Goal: Complete application form

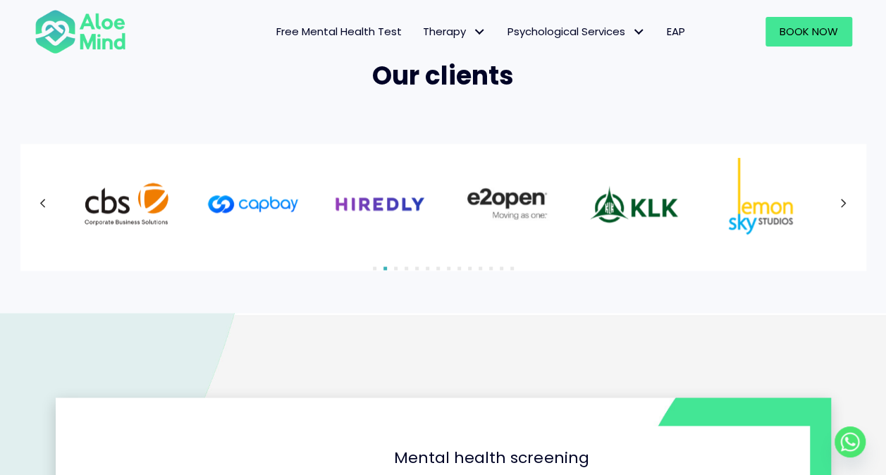
scroll to position [941, 0]
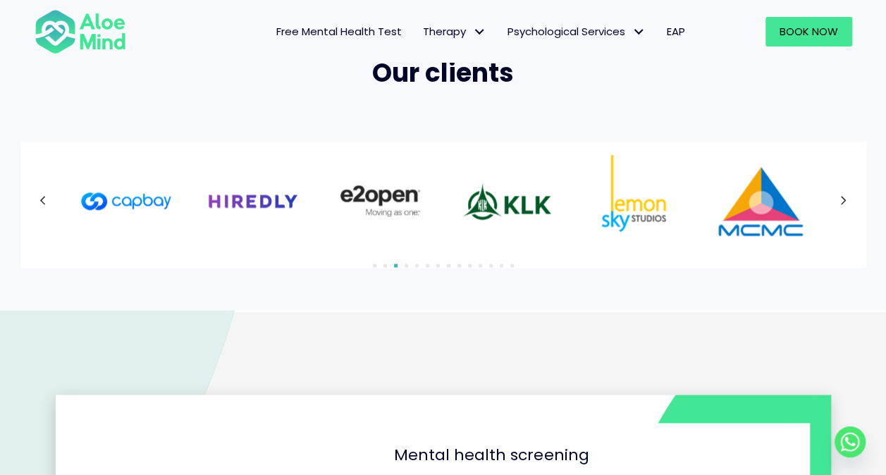
click at [847, 197] on div at bounding box center [444, 201] width 818 height 92
click at [847, 197] on button "Next" at bounding box center [843, 200] width 25 height 25
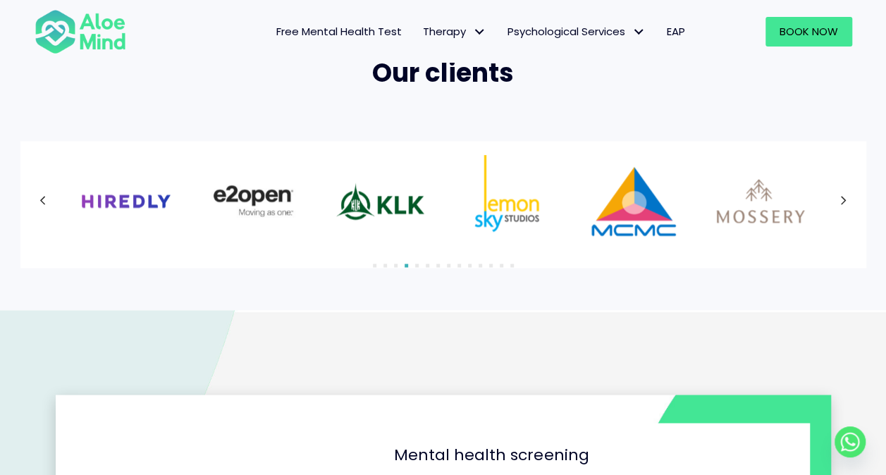
click at [847, 197] on button "Next" at bounding box center [843, 200] width 25 height 25
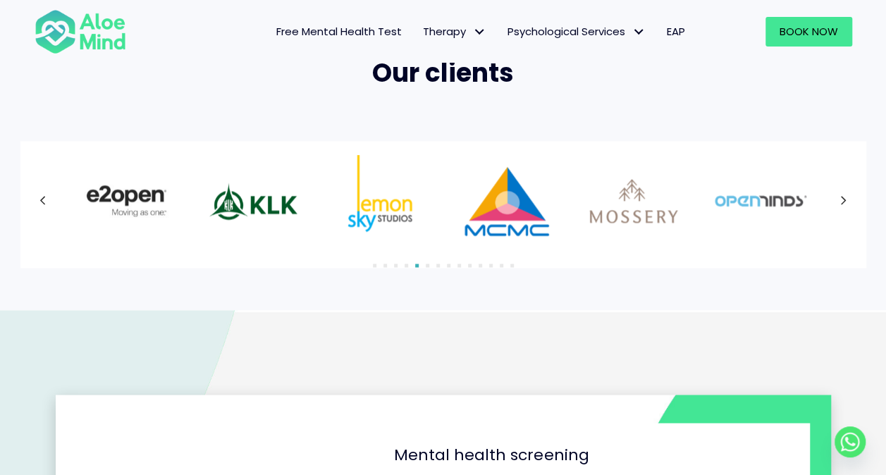
click at [847, 197] on button "Next" at bounding box center [843, 200] width 25 height 25
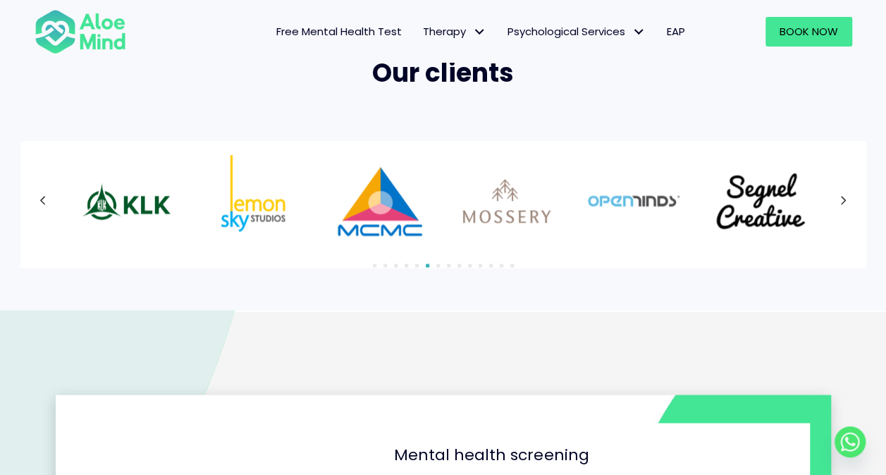
click at [847, 197] on button "Next" at bounding box center [843, 200] width 25 height 25
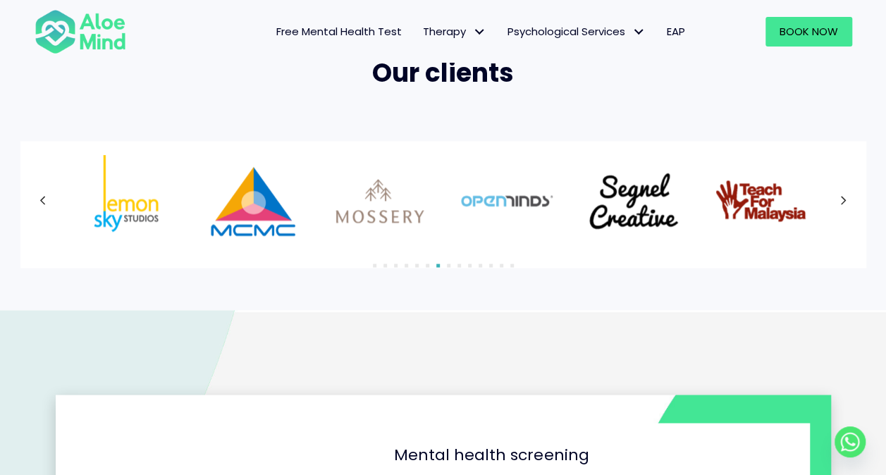
click at [847, 197] on button "Next" at bounding box center [843, 200] width 25 height 25
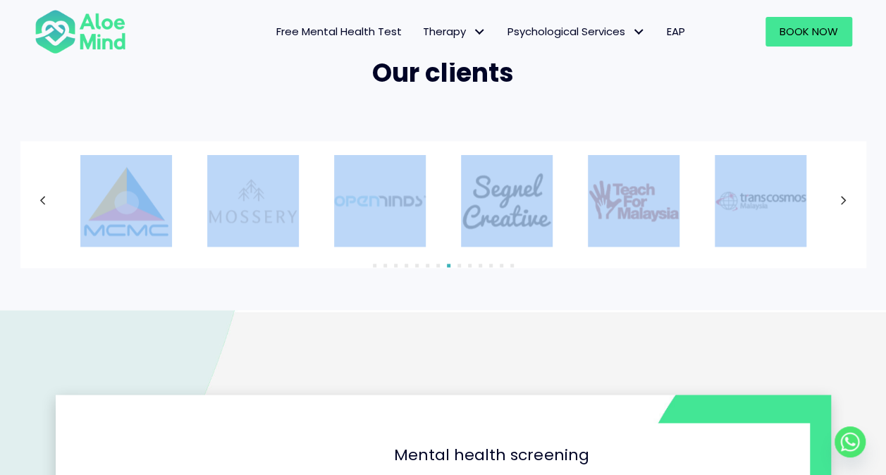
click at [847, 197] on div at bounding box center [444, 201] width 818 height 92
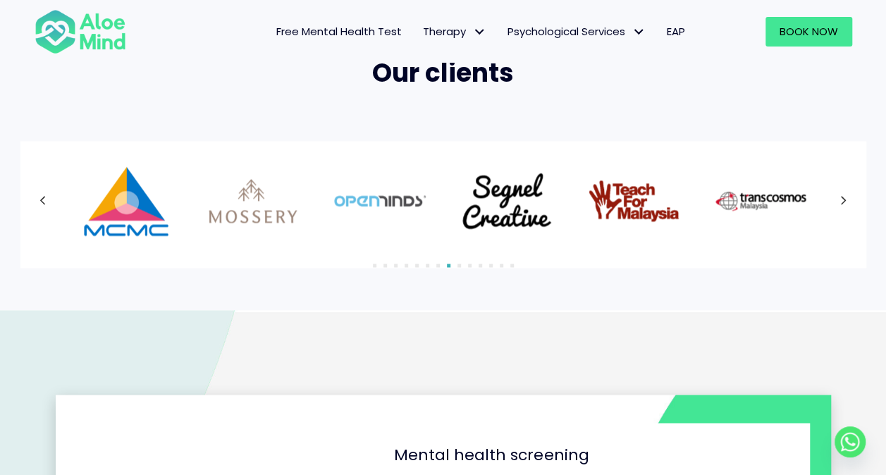
click at [847, 197] on div at bounding box center [444, 201] width 818 height 92
click at [843, 199] on icon at bounding box center [843, 201] width 7 height 18
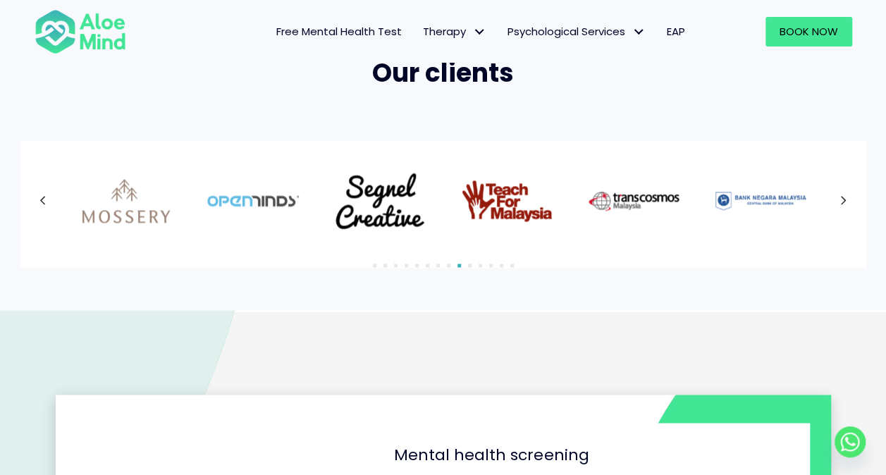
click at [843, 199] on icon at bounding box center [843, 201] width 7 height 18
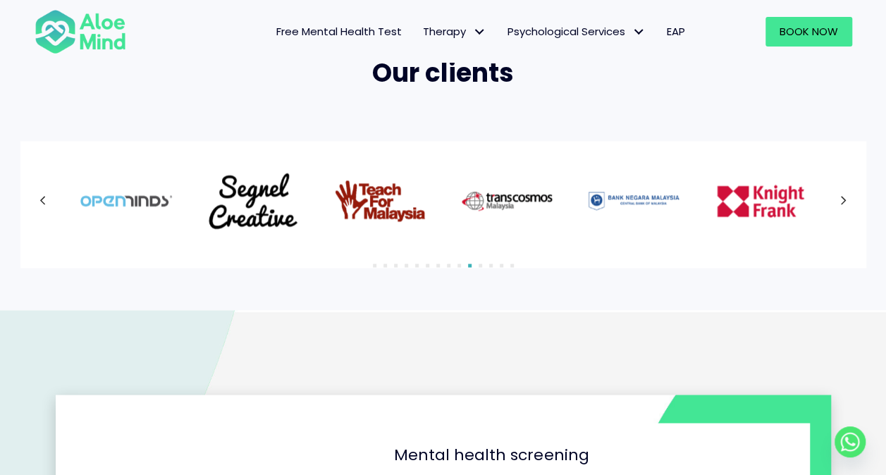
click at [843, 199] on icon at bounding box center [843, 201] width 7 height 18
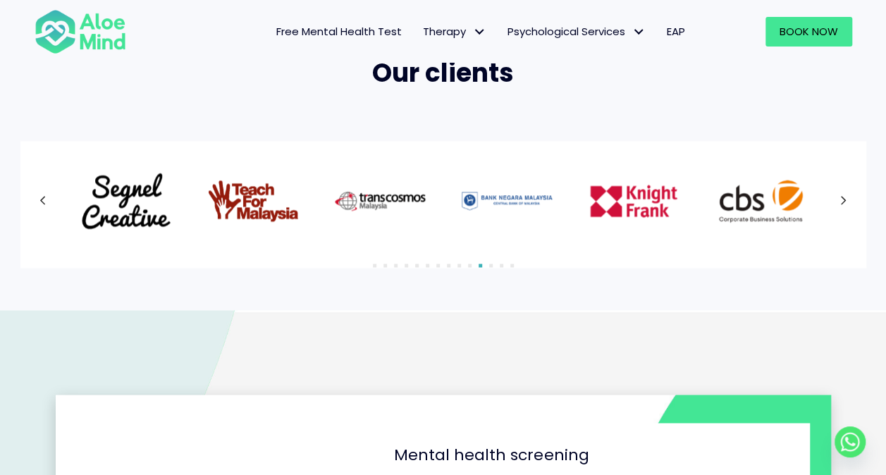
click at [843, 199] on icon at bounding box center [843, 201] width 7 height 18
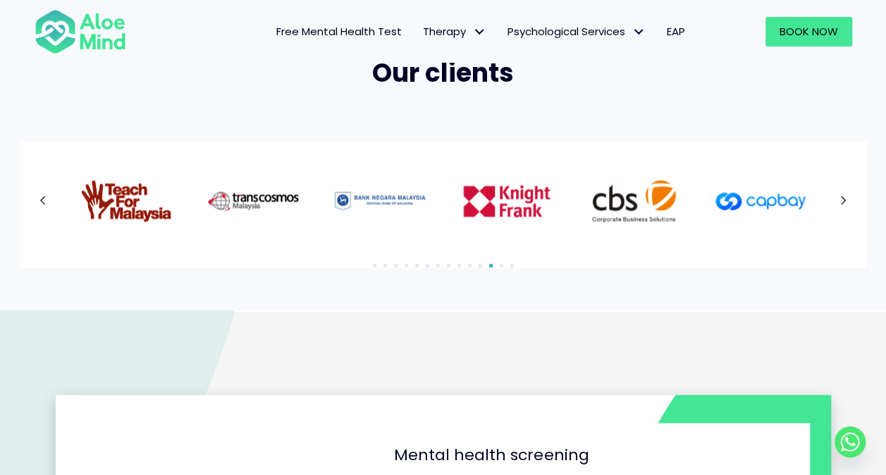
click at [843, 199] on icon at bounding box center [843, 201] width 7 height 18
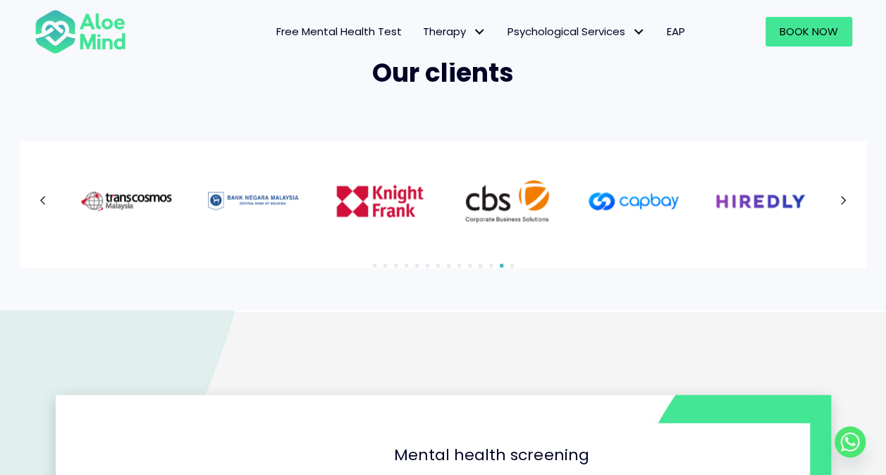
click at [843, 199] on icon at bounding box center [843, 201] width 7 height 18
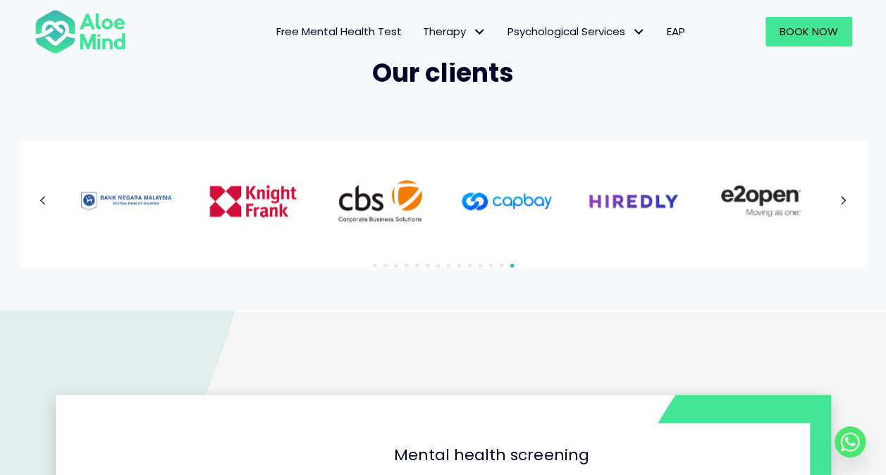
click at [843, 199] on icon at bounding box center [843, 201] width 7 height 18
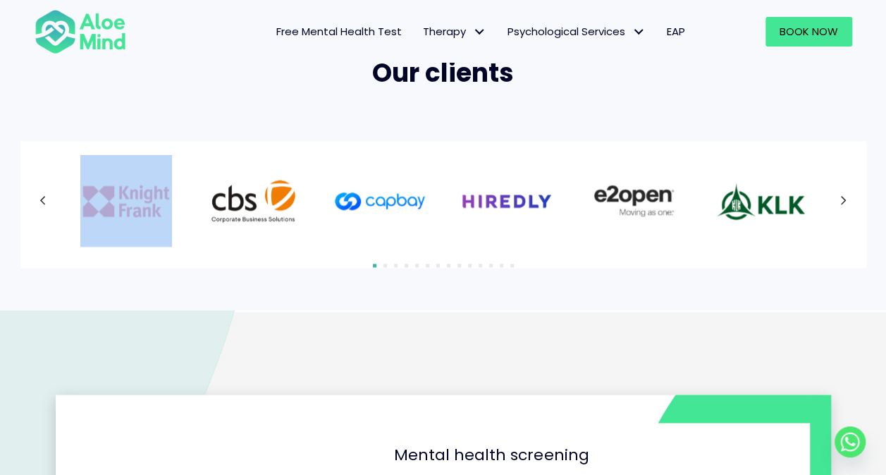
click at [843, 199] on icon at bounding box center [843, 201] width 7 height 18
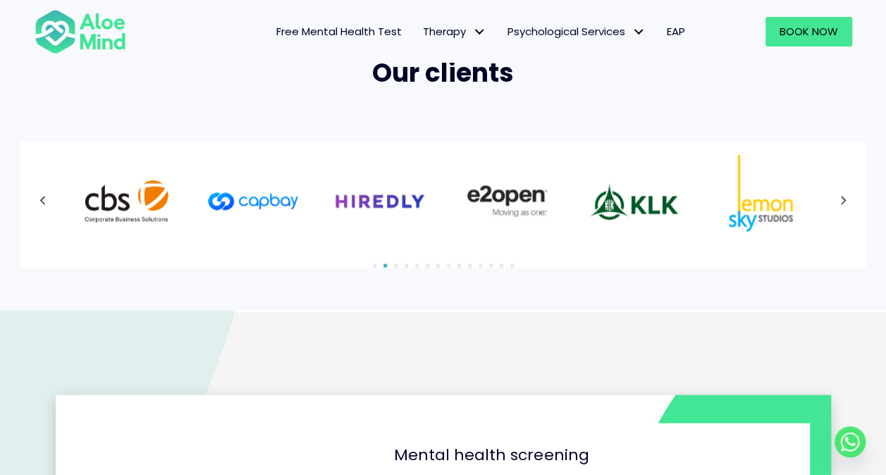
click at [843, 199] on icon at bounding box center [843, 201] width 7 height 18
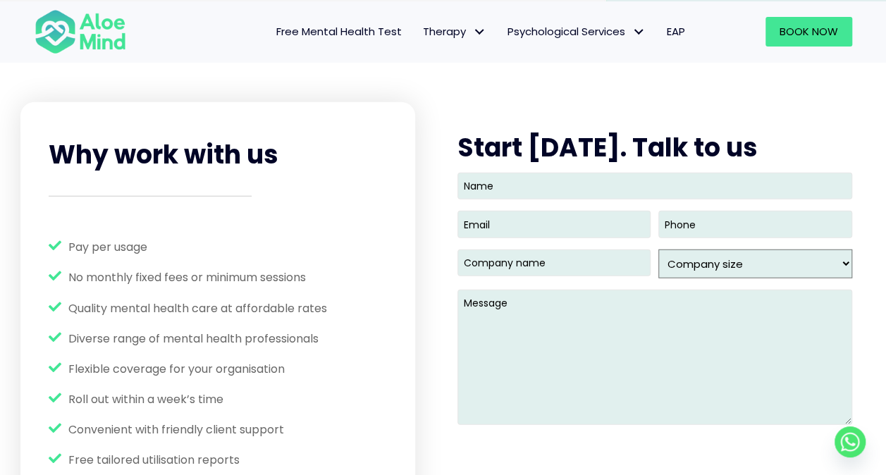
scroll to position [1761, 0]
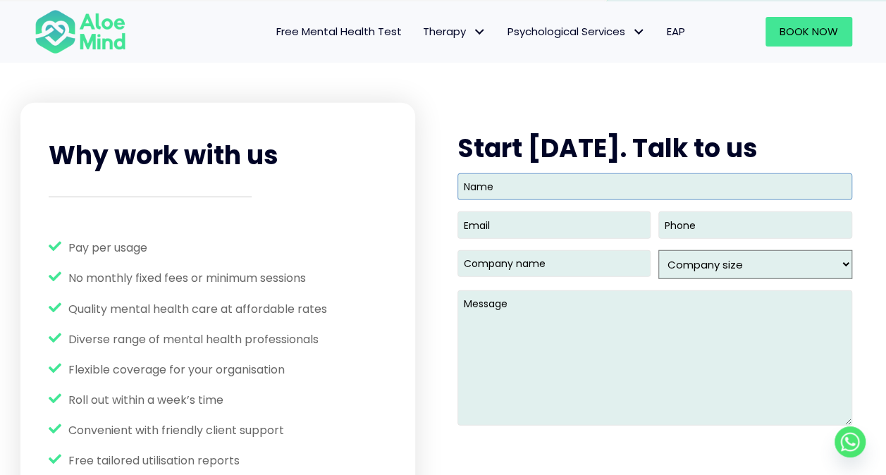
click at [571, 176] on input "Name" at bounding box center [655, 186] width 395 height 27
type input "Chooi [PERSON_NAME]"
type input "[EMAIL_ADDRESS][DOMAIN_NAME]"
type input "0172763344"
type input "ISM Insurance Services [GEOGRAPHIC_DATA] Berhad"
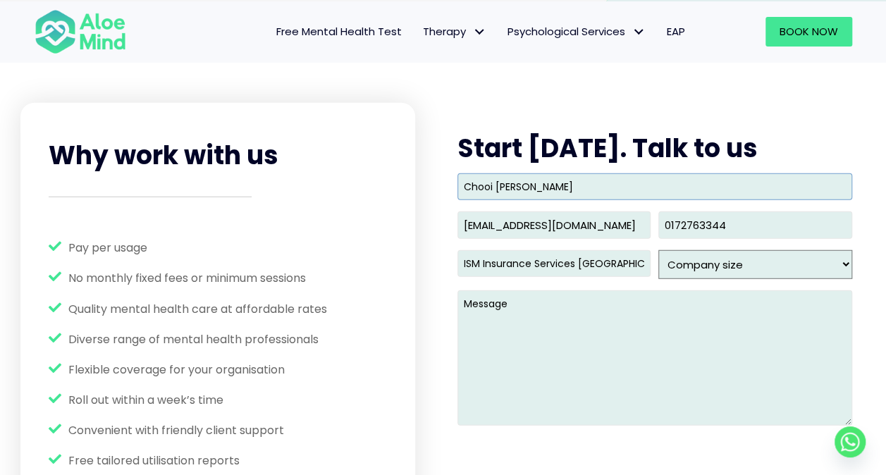
type input "(017) 276-3344"
drag, startPoint x: 511, startPoint y: 181, endPoint x: 378, endPoint y: 174, distance: 133.4
click at [378, 174] on div "Why work with us Pay per usage No monthly fixed fees or minimum sessions Qualit…" at bounding box center [443, 338] width 846 height 470
type input "[PERSON_NAME]"
click at [728, 259] on select "Company size 1 - 49 50- 99 100- 249 250- 499 500 - 999 1,000 - 2,499 2,500 - 9,…" at bounding box center [755, 264] width 193 height 29
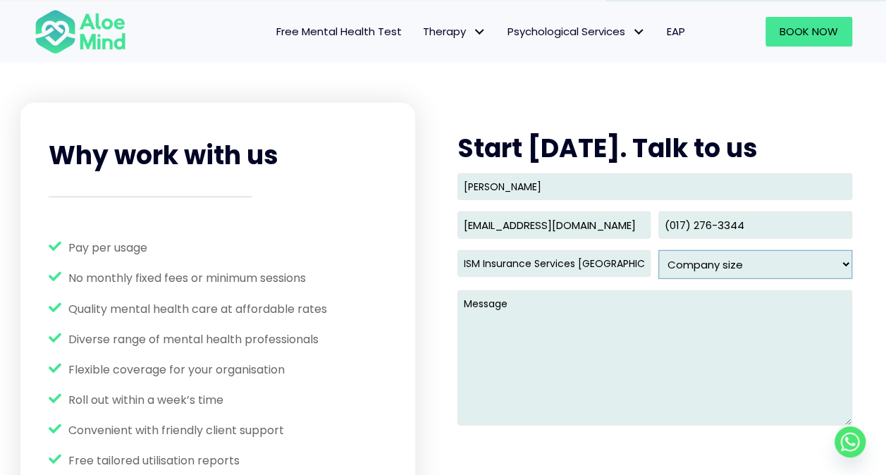
select select "1 - 49"
click at [659, 250] on select "Company size 1 - 49 50- 99 100- 249 250- 499 500 - 999 1,000 - 2,499 2,500 - 9,…" at bounding box center [755, 264] width 193 height 29
click at [770, 381] on textarea "Message" at bounding box center [655, 358] width 395 height 135
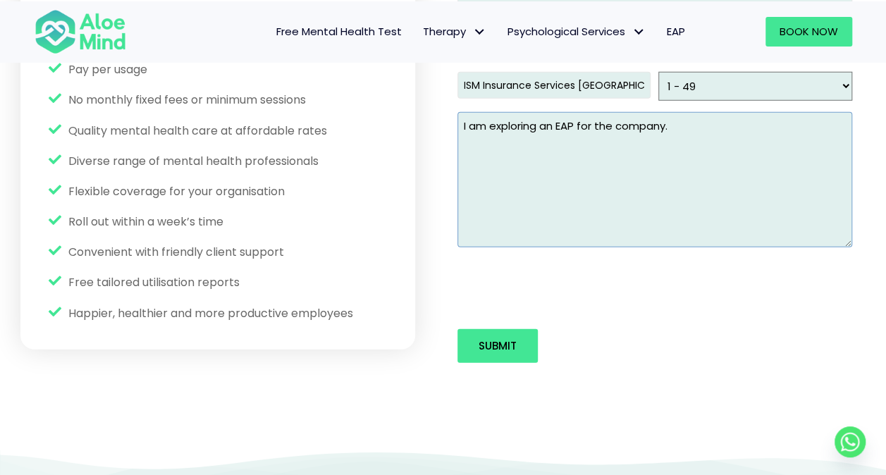
scroll to position [1941, 0]
type textarea "I am exploring an EAP for the company."
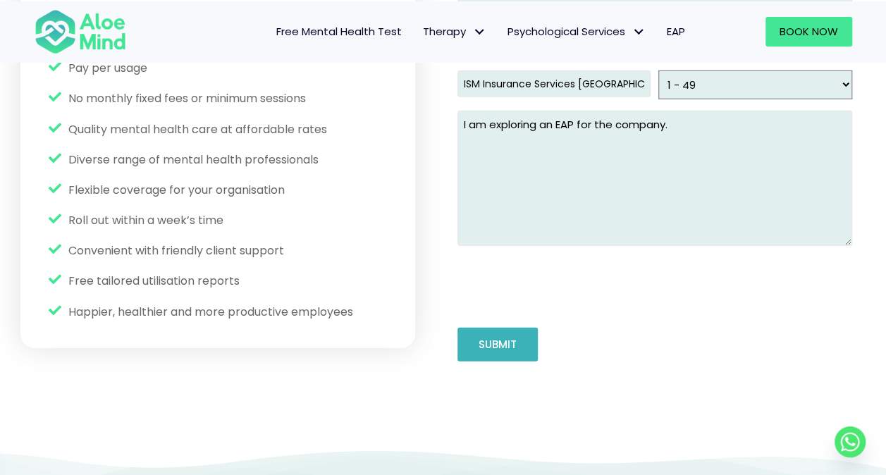
click at [468, 341] on input "Submit" at bounding box center [498, 345] width 80 height 34
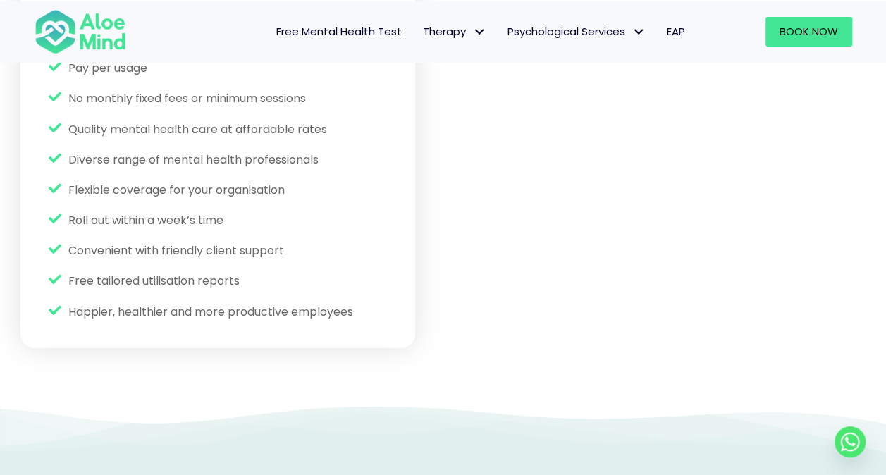
scroll to position [1804, 0]
